Goal: Task Accomplishment & Management: Complete application form

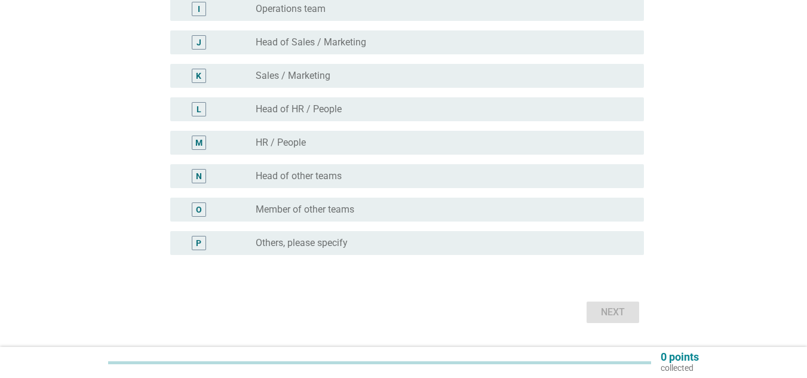
scroll to position [418, 0]
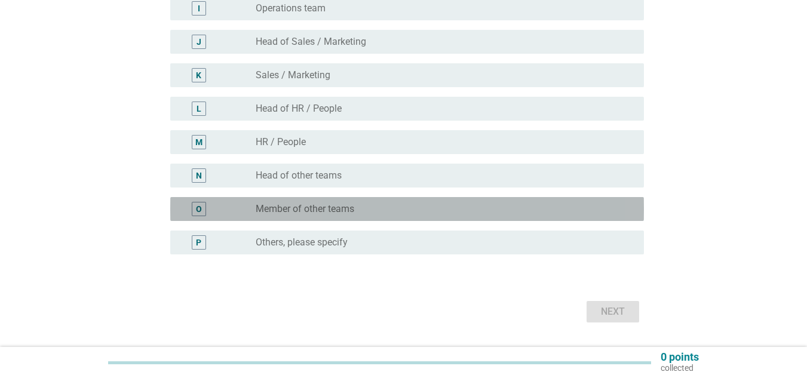
click at [350, 215] on label "Member of other teams" at bounding box center [305, 209] width 99 height 12
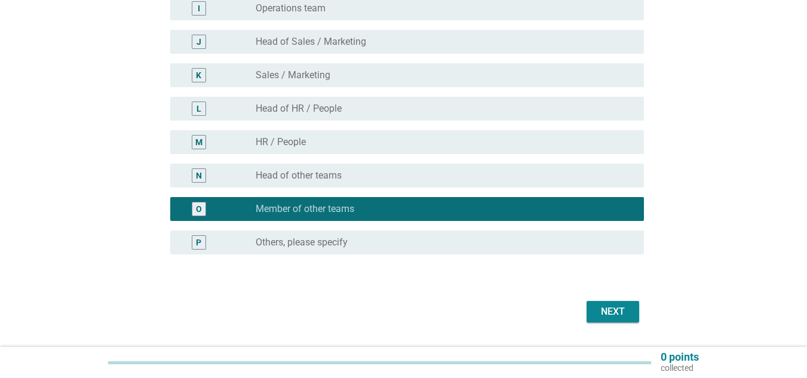
click at [632, 319] on button "Next" at bounding box center [613, 312] width 53 height 22
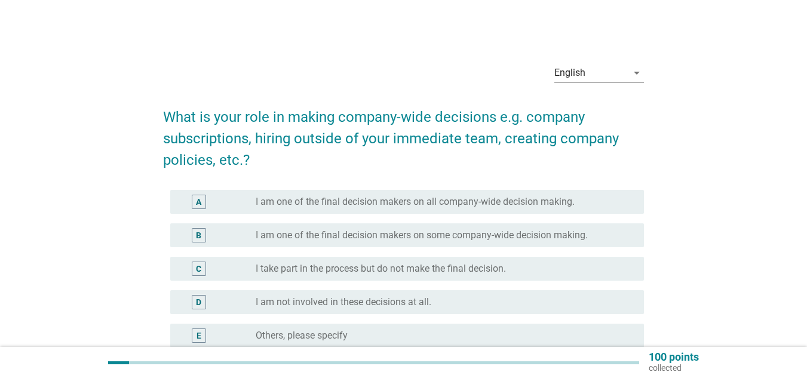
scroll to position [60, 0]
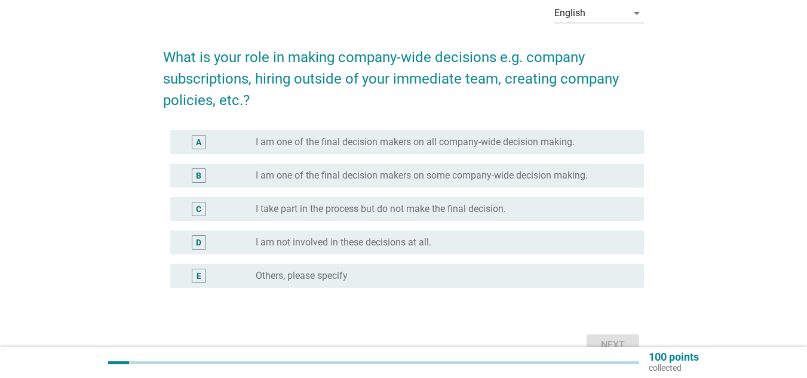
click at [318, 239] on label "I am not involved in these decisions at all." at bounding box center [344, 243] width 176 height 12
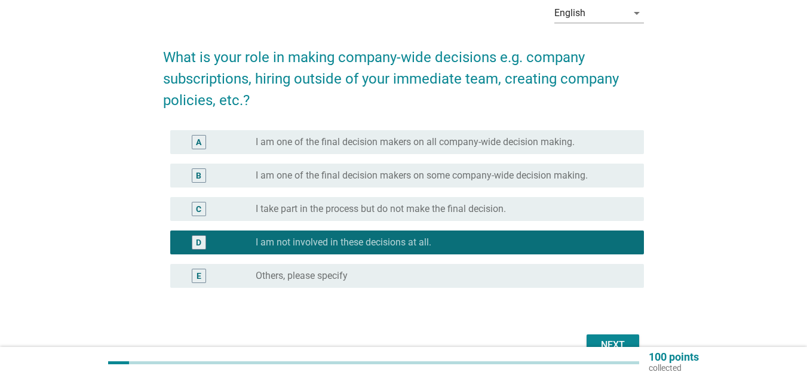
click at [619, 332] on div "Next" at bounding box center [403, 345] width 481 height 29
click at [620, 339] on div "Next" at bounding box center [612, 345] width 33 height 14
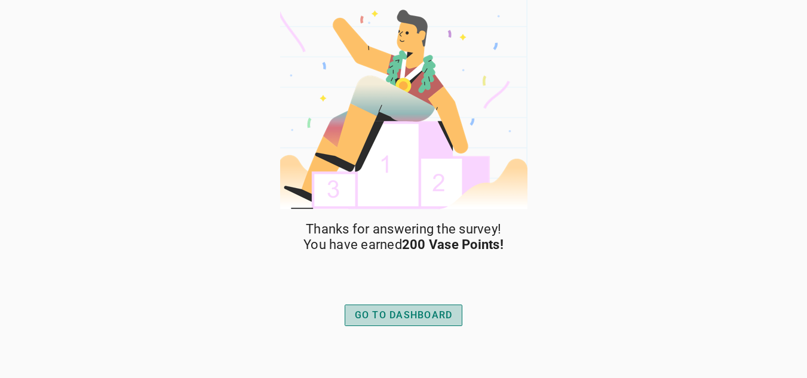
click at [403, 311] on div "GO TO DASHBOARD" at bounding box center [404, 315] width 98 height 14
